Goal: Navigation & Orientation: Understand site structure

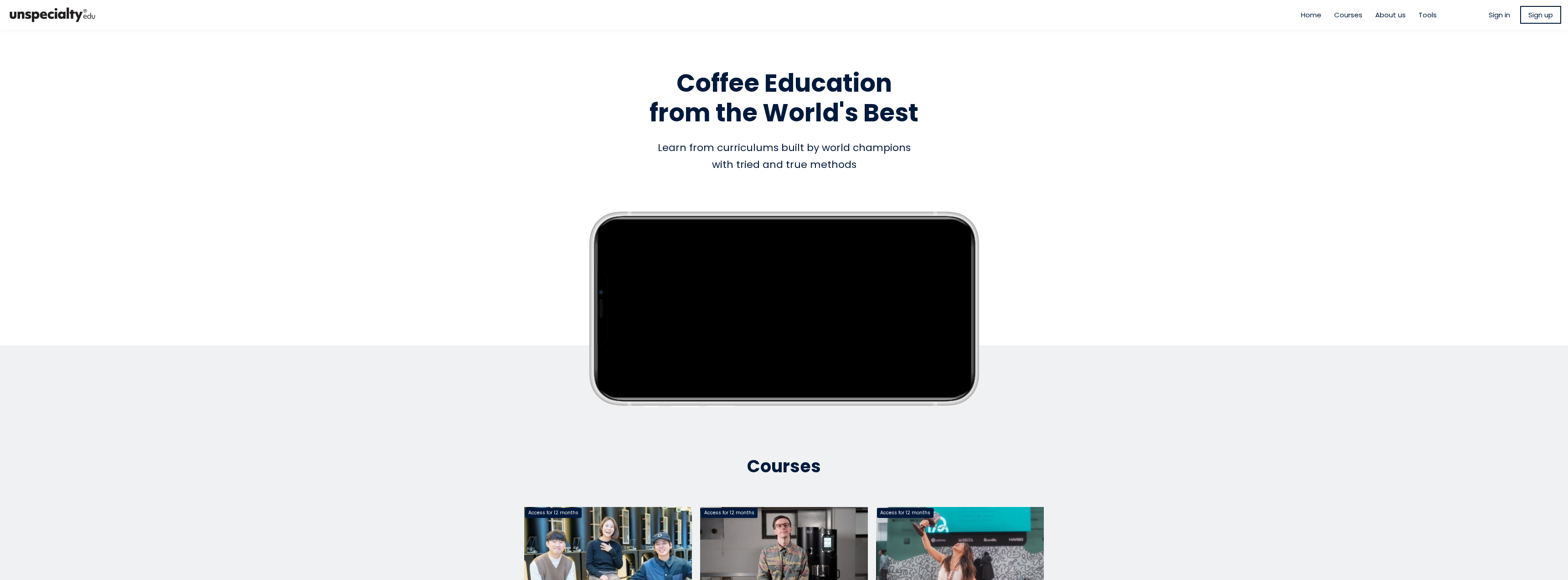
click at [1338, 17] on span "Courses" at bounding box center [1348, 15] width 28 height 10
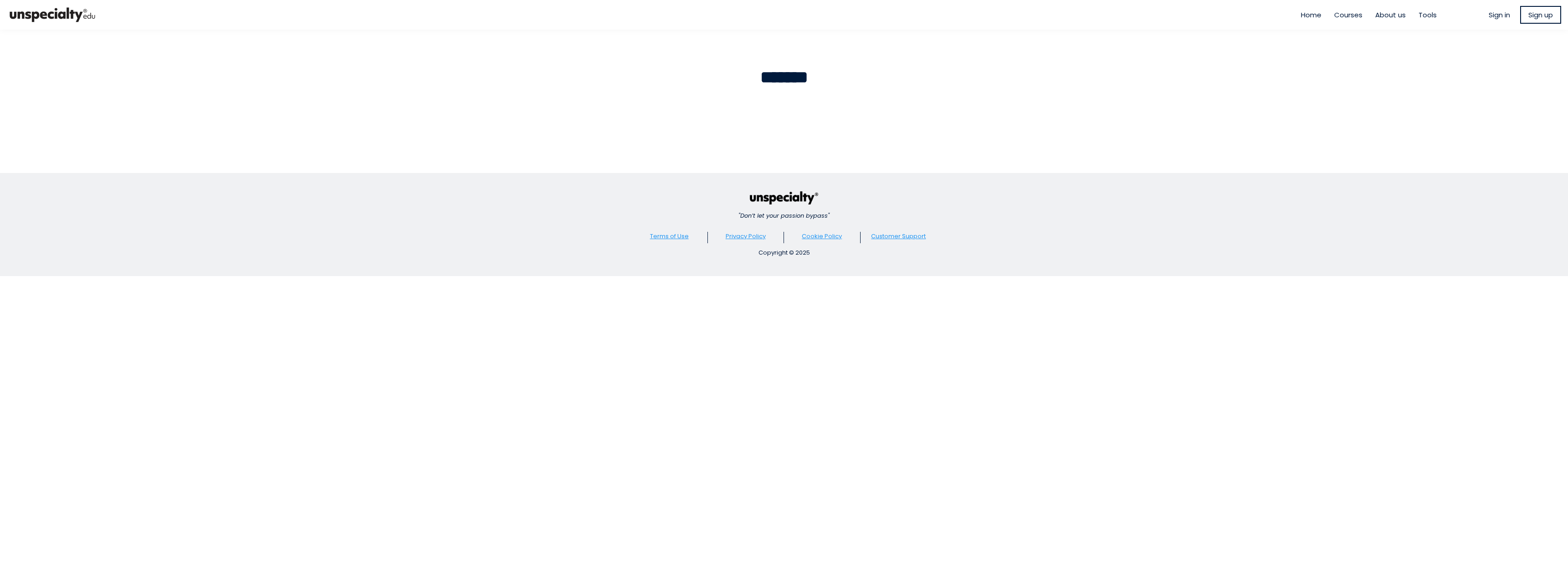
click at [1394, 14] on span "About us" at bounding box center [1390, 15] width 30 height 10
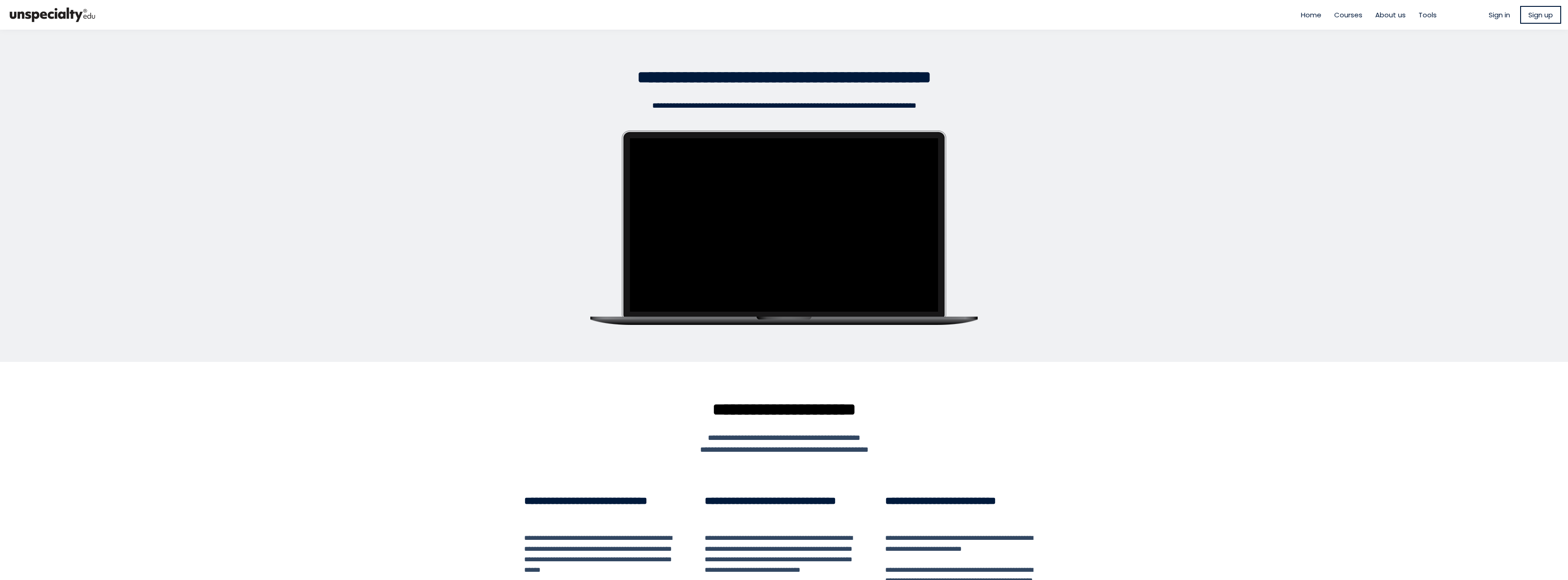
click at [1421, 17] on span "Tools" at bounding box center [1428, 15] width 18 height 10
